Goal: Navigation & Orientation: Find specific page/section

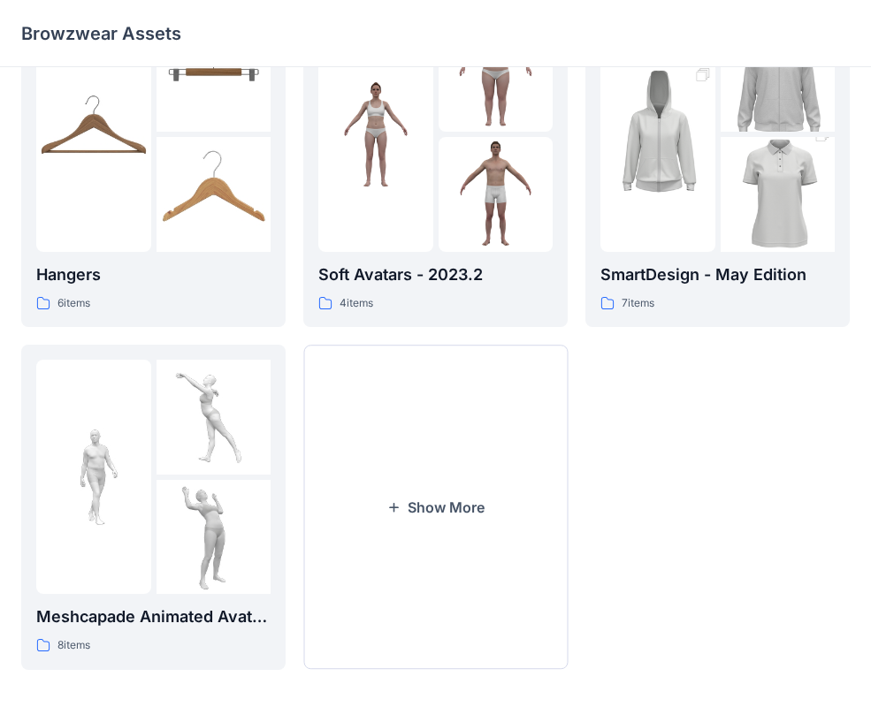
scroll to position [440, 0]
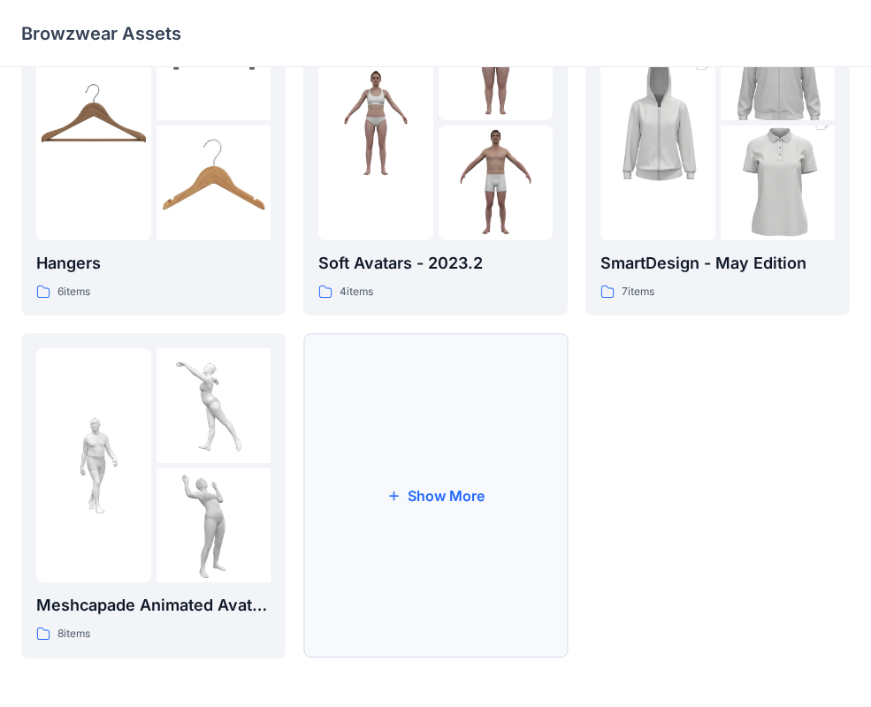
click at [403, 549] on button "Show More" at bounding box center [435, 495] width 264 height 325
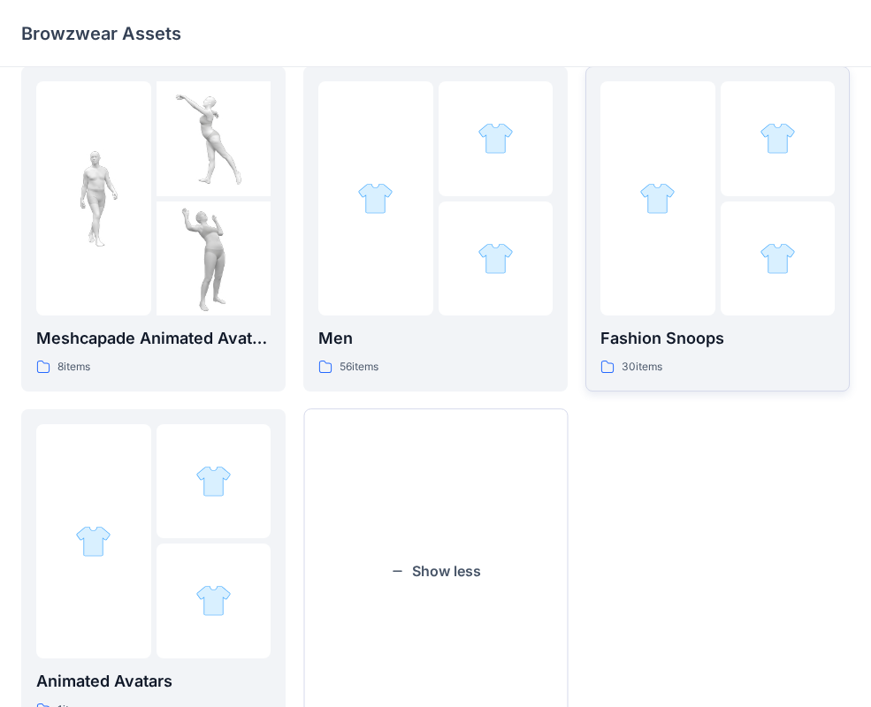
scroll to position [718, 0]
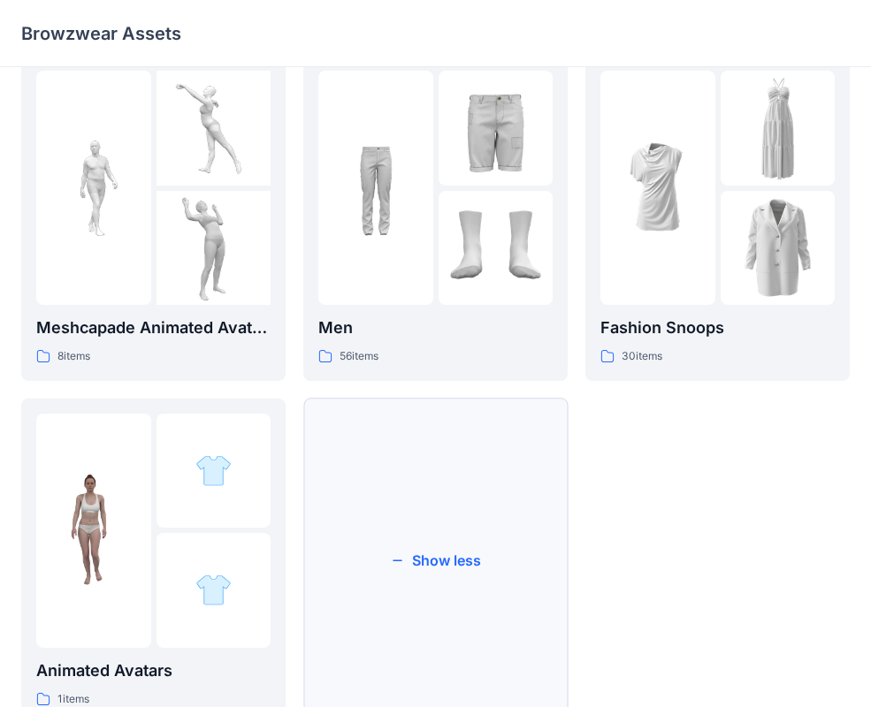
click at [503, 637] on button "Show less" at bounding box center [435, 561] width 264 height 325
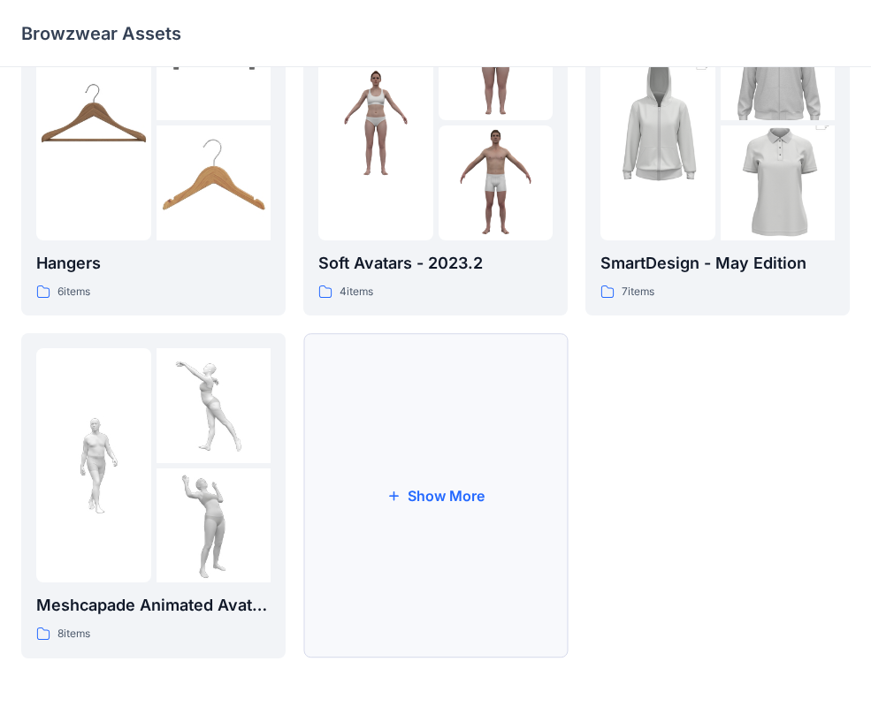
click at [462, 572] on button "Show More" at bounding box center [435, 495] width 264 height 325
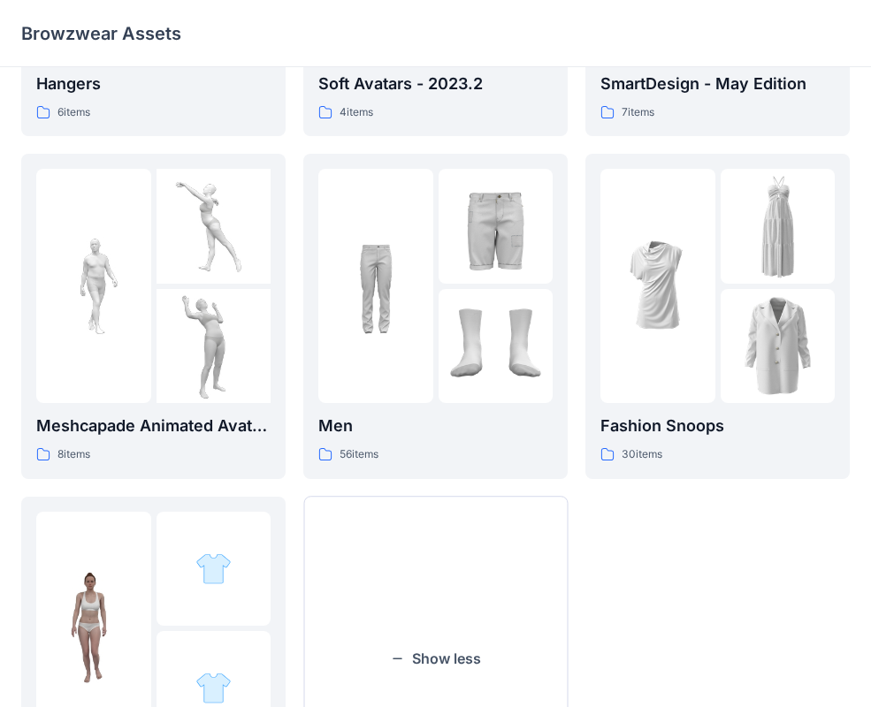
scroll to position [616, 0]
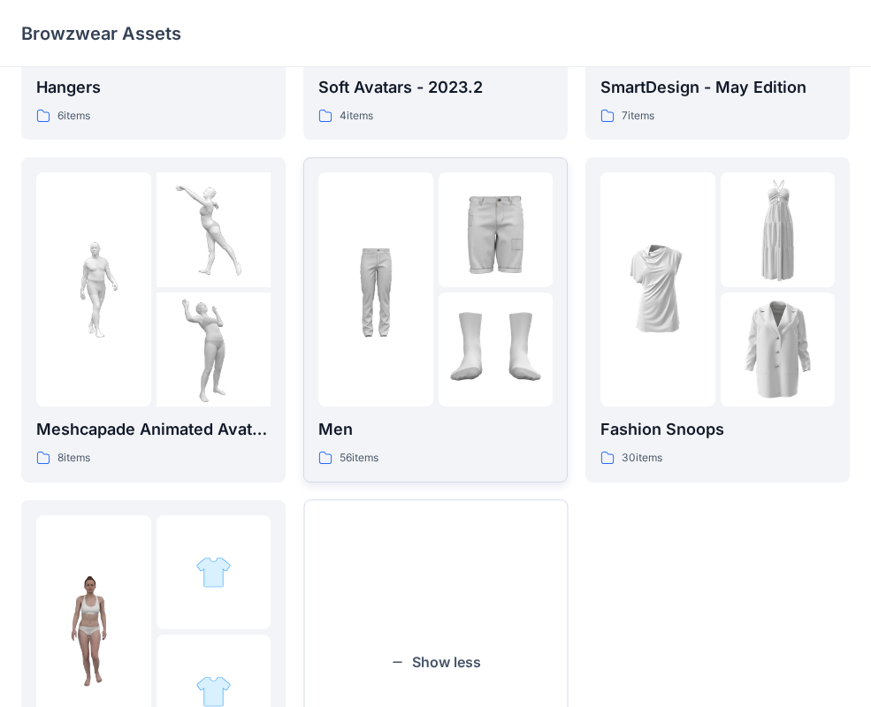
click at [506, 249] on img at bounding box center [496, 229] width 115 height 115
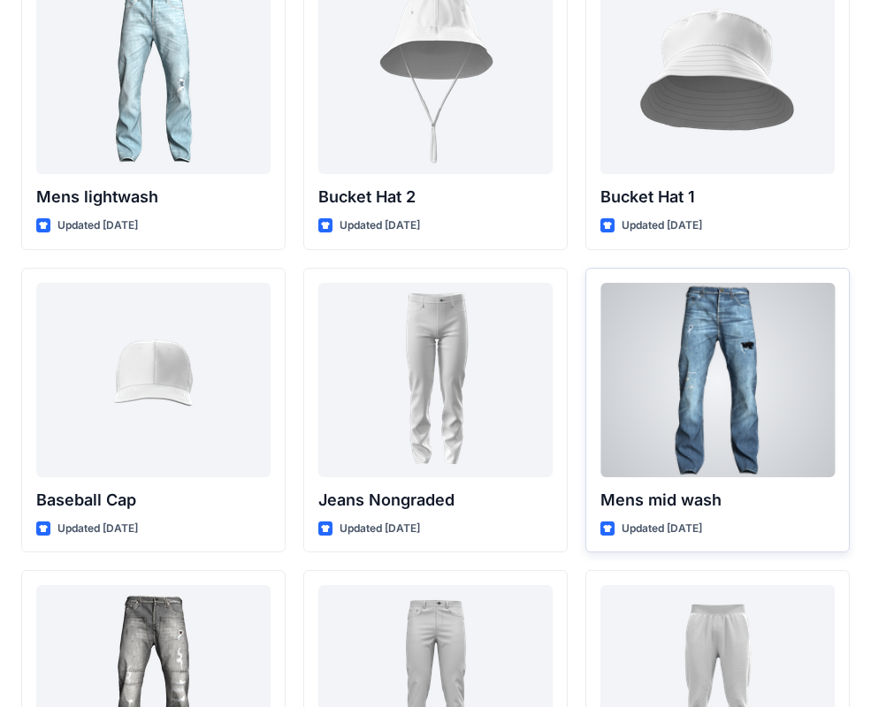
scroll to position [28, 0]
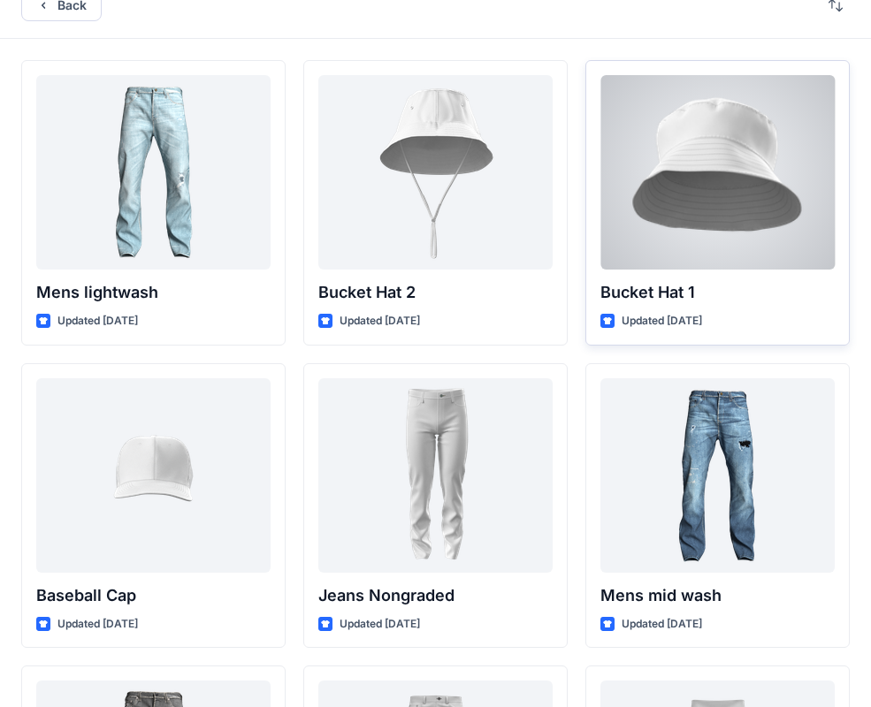
click at [730, 202] on div at bounding box center [717, 172] width 234 height 195
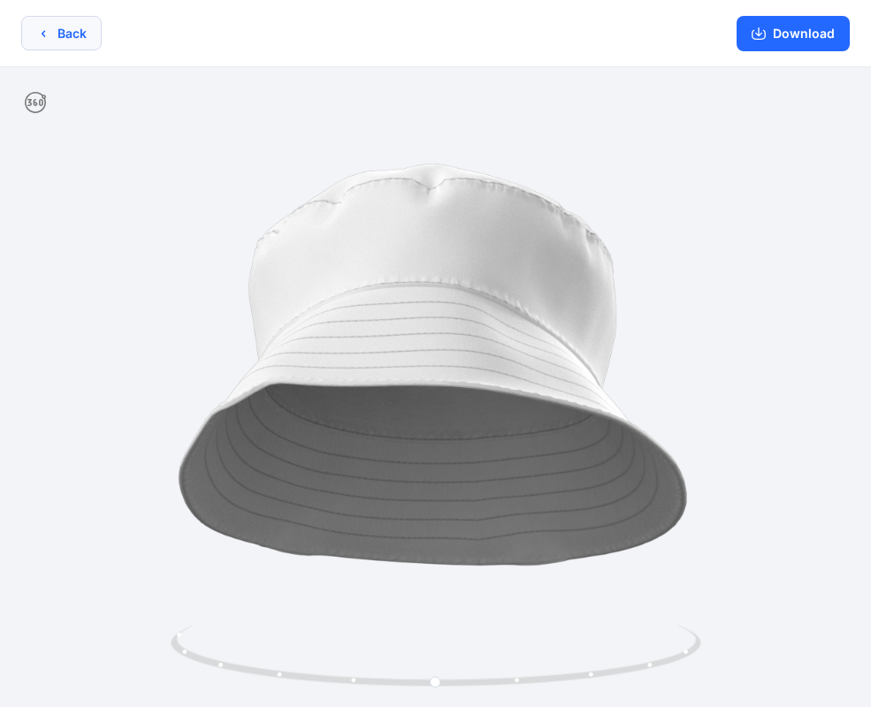
click at [39, 27] on icon "button" at bounding box center [43, 34] width 14 height 14
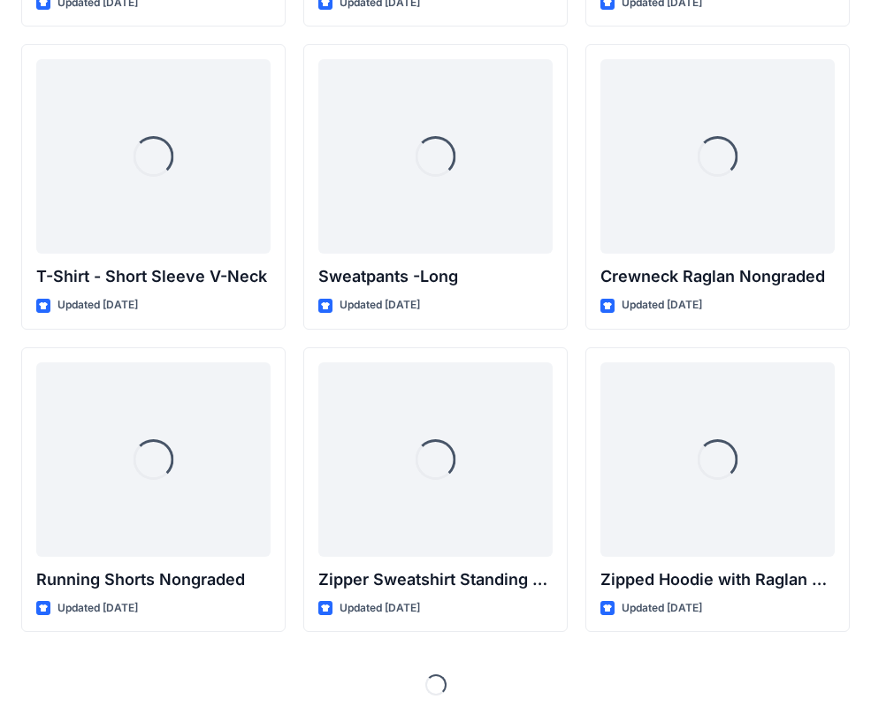
scroll to position [1871, 0]
